Goal: Transaction & Acquisition: Obtain resource

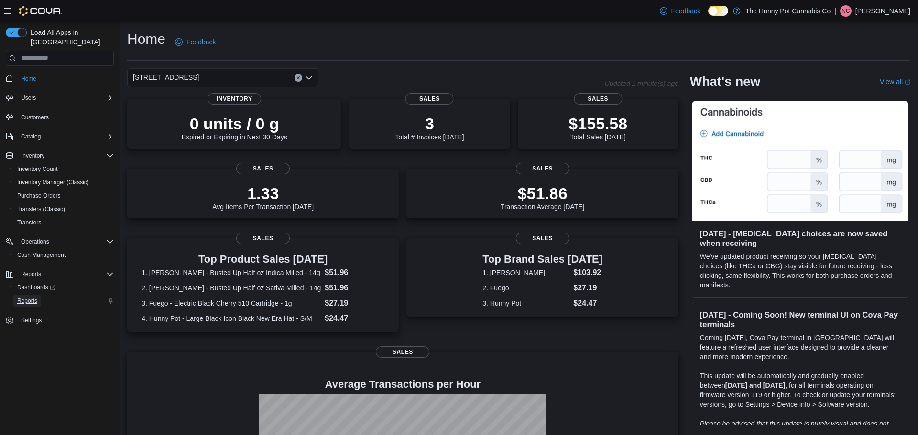
click at [33, 297] on span "Reports" at bounding box center [27, 301] width 20 height 8
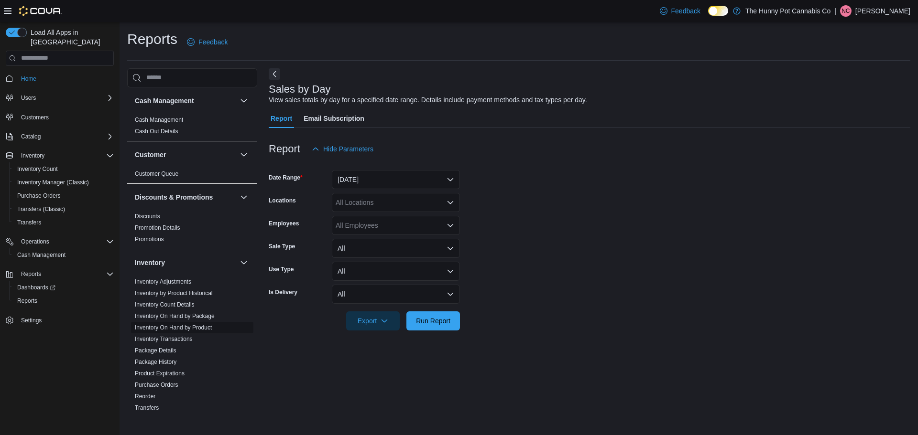
click at [191, 326] on link "Inventory On Hand by Product" at bounding box center [173, 327] width 77 height 7
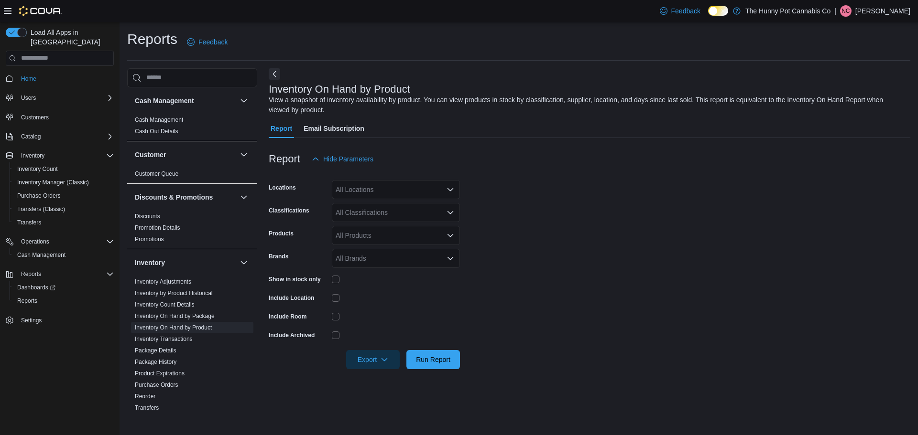
click at [377, 193] on div "All Locations" at bounding box center [396, 189] width 128 height 19
type input "****"
click at [389, 208] on span "5754 Hazeldean Rd" at bounding box center [390, 206] width 66 height 10
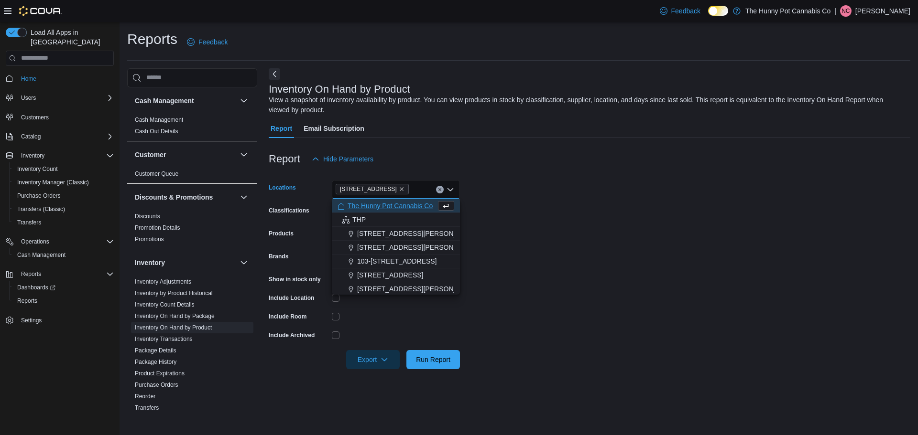
click at [557, 196] on form "Locations 5754 Hazeldean Rd Combo box. Selected. 5754 Hazeldean Rd. Press Backs…" at bounding box center [589, 269] width 641 height 201
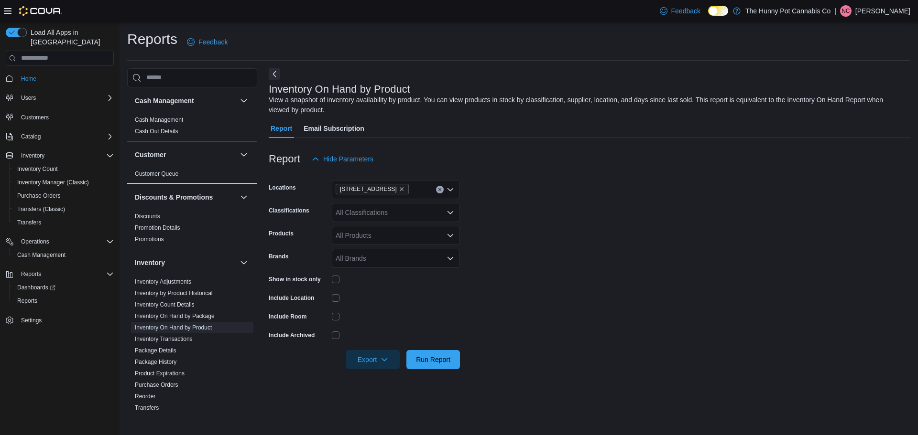
click at [388, 206] on div "All Classifications" at bounding box center [396, 212] width 128 height 19
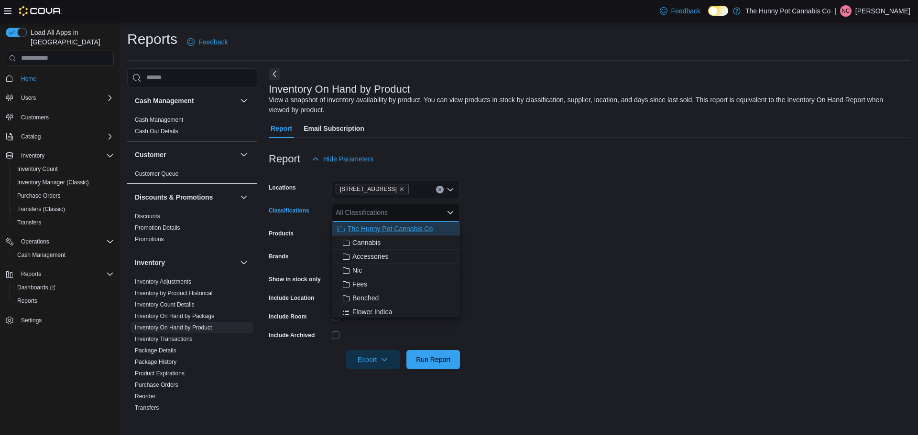
click at [378, 233] on span "The Hunny Pot Cannabis Co" at bounding box center [389, 229] width 85 height 10
click at [519, 227] on form "Locations 5754 Hazeldean Rd Classifications The Hunny Pot Cannabis Co Combo box…" at bounding box center [589, 269] width 641 height 201
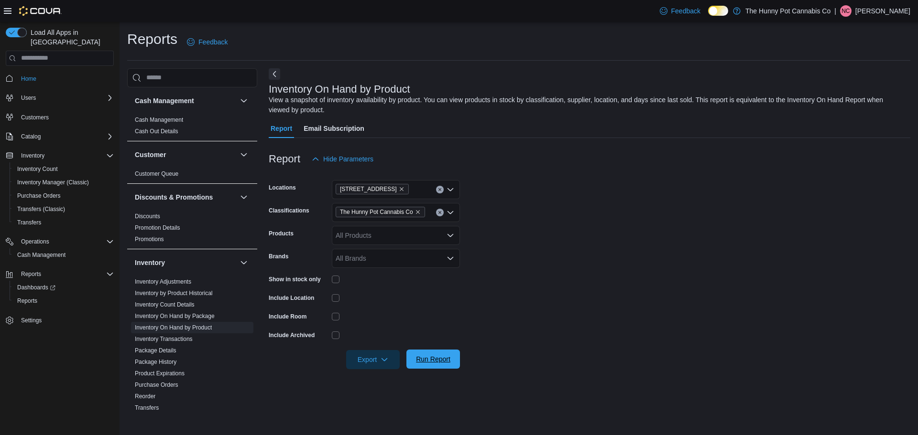
click at [439, 361] on span "Run Report" at bounding box center [433, 360] width 34 height 10
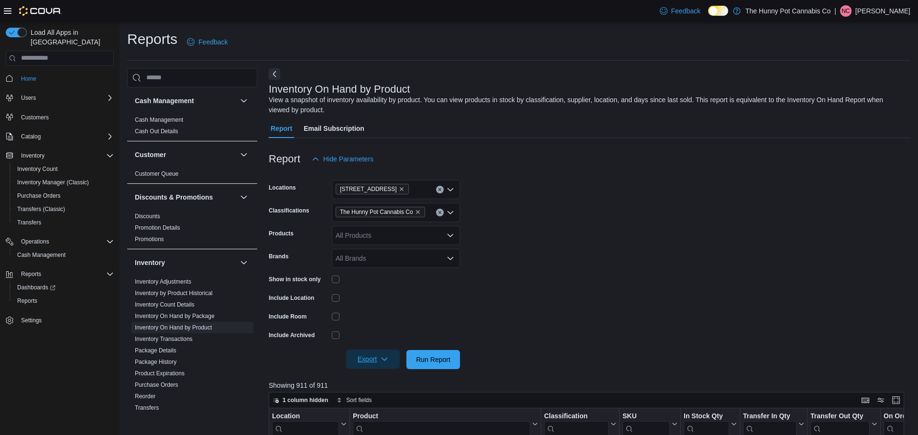
click at [377, 362] on span "Export" at bounding box center [373, 359] width 42 height 19
click at [382, 300] on span "Export to Excel" at bounding box center [374, 303] width 43 height 8
